Goal: Transaction & Acquisition: Purchase product/service

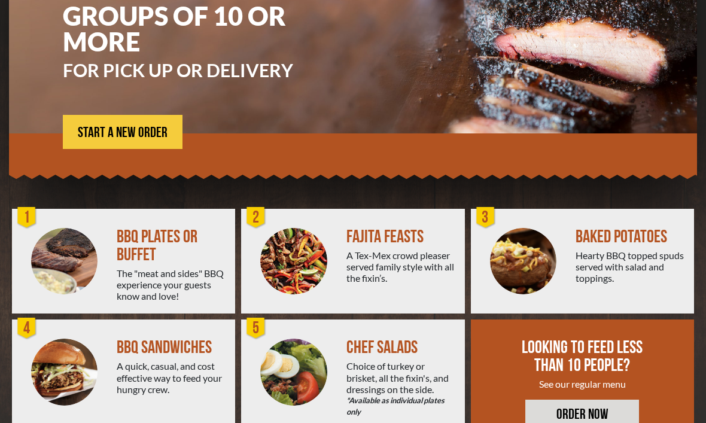
scroll to position [165, 0]
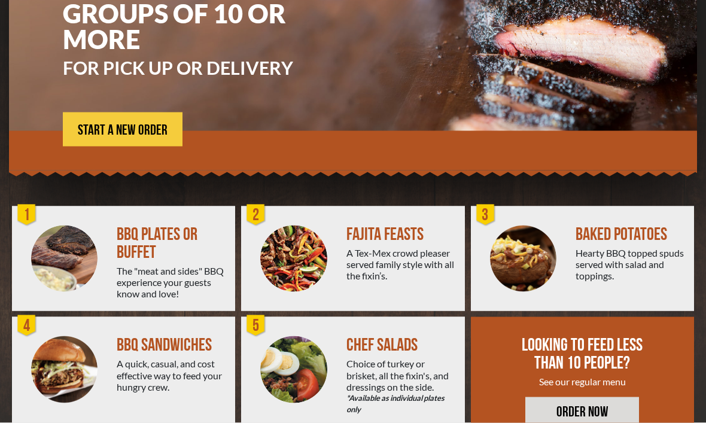
click at [84, 283] on img at bounding box center [64, 259] width 66 height 66
click at [107, 233] on div at bounding box center [64, 259] width 105 height 105
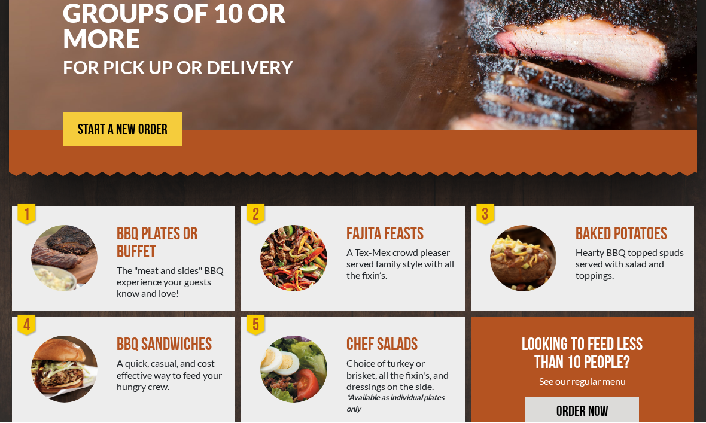
click at [105, 136] on span "START A NEW ORDER" at bounding box center [123, 130] width 90 height 14
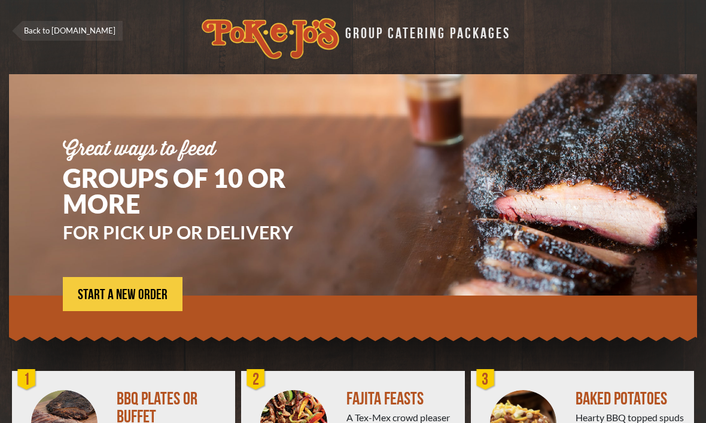
scroll to position [205, 0]
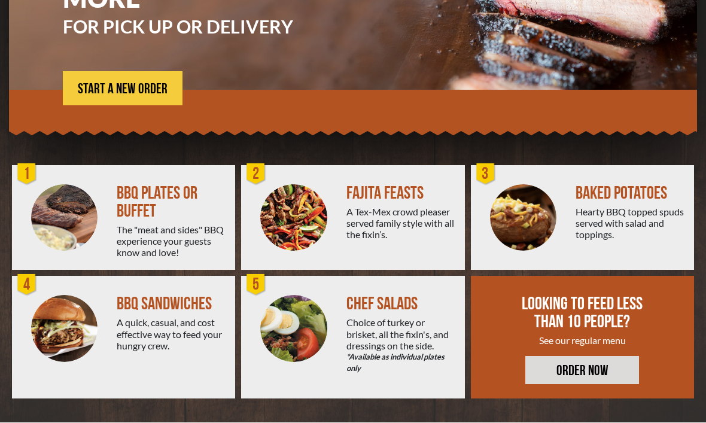
click at [114, 86] on span "START A NEW ORDER" at bounding box center [123, 90] width 90 height 14
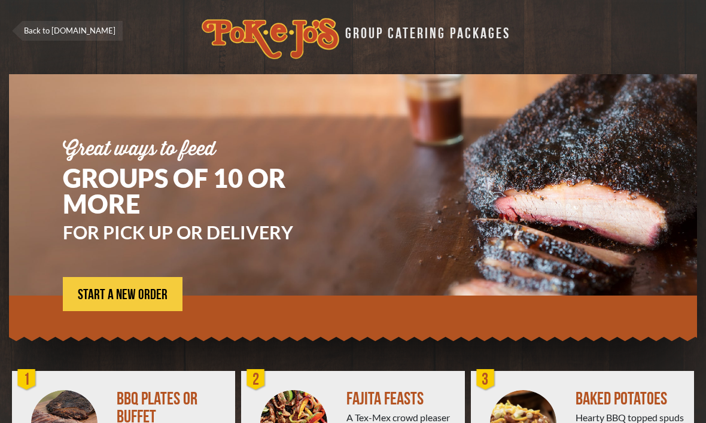
click at [548, 359] on div "Great ways to feed GROUPS OF 10 OR MORE FOR PICK UP OR DELIVERY START A NEW ORD…" at bounding box center [353, 342] width 688 height 536
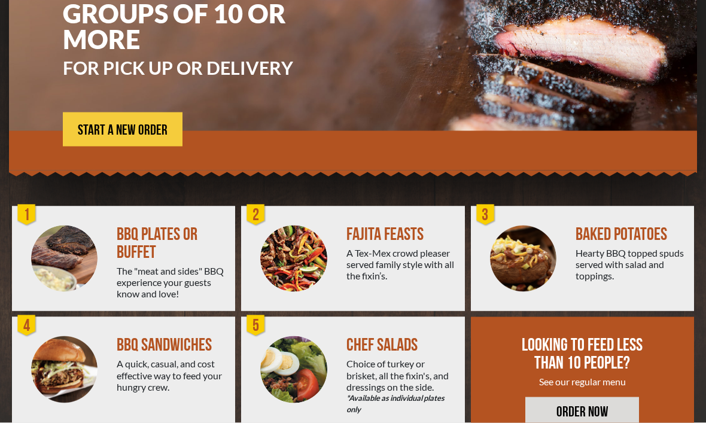
scroll to position [165, 0]
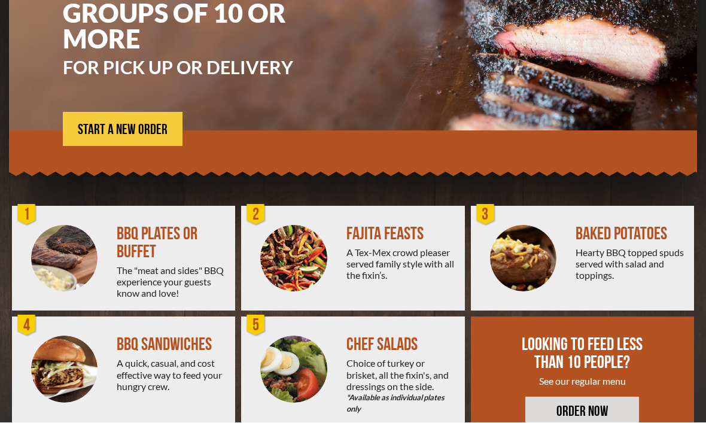
click at [109, 125] on span "START A NEW ORDER" at bounding box center [123, 130] width 90 height 14
